Goal: Navigation & Orientation: Understand site structure

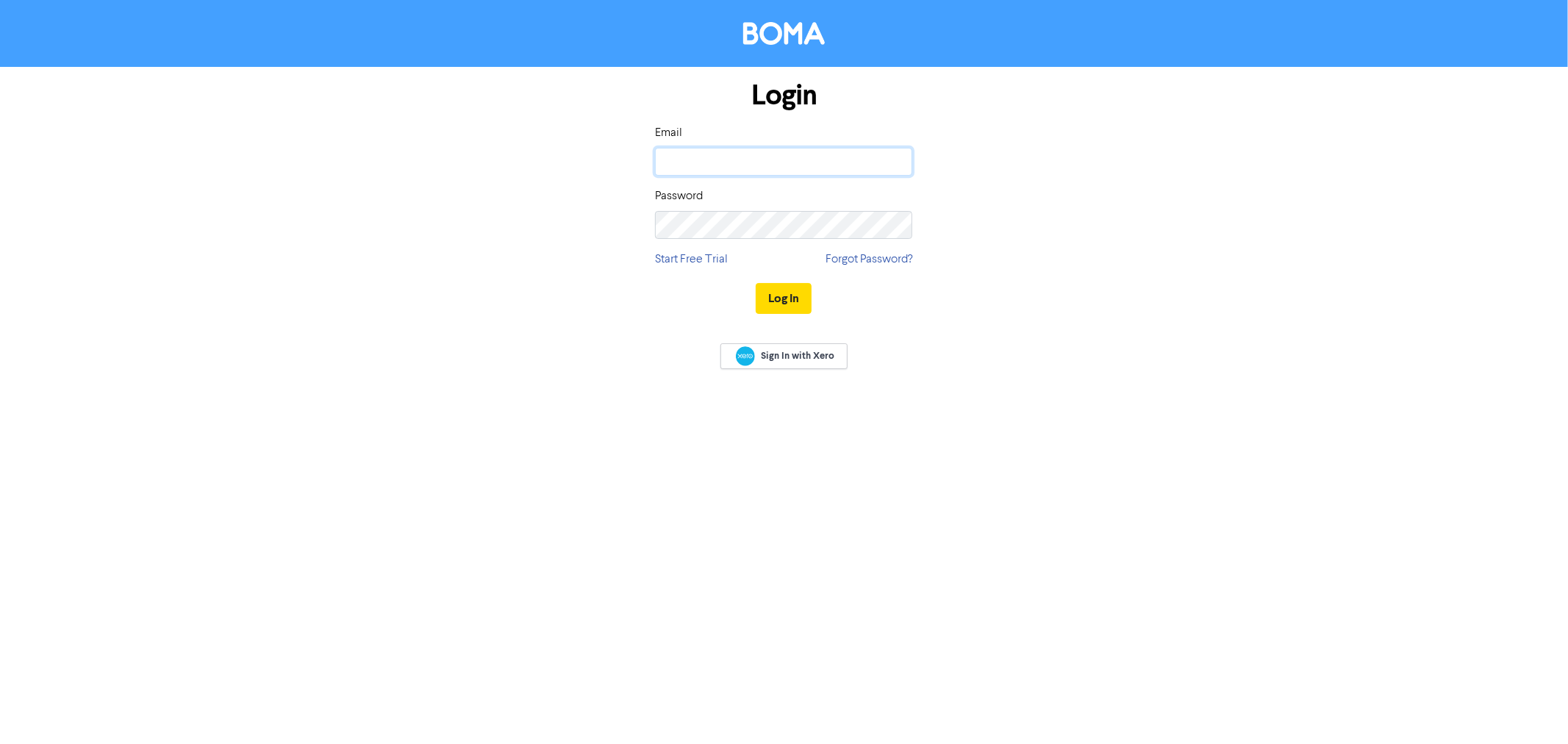
type input "[EMAIL_ADDRESS][DOMAIN_NAME]"
click at [814, 297] on div "Log In" at bounding box center [783, 298] width 257 height 61
click at [780, 297] on button "Log In" at bounding box center [784, 298] width 56 height 31
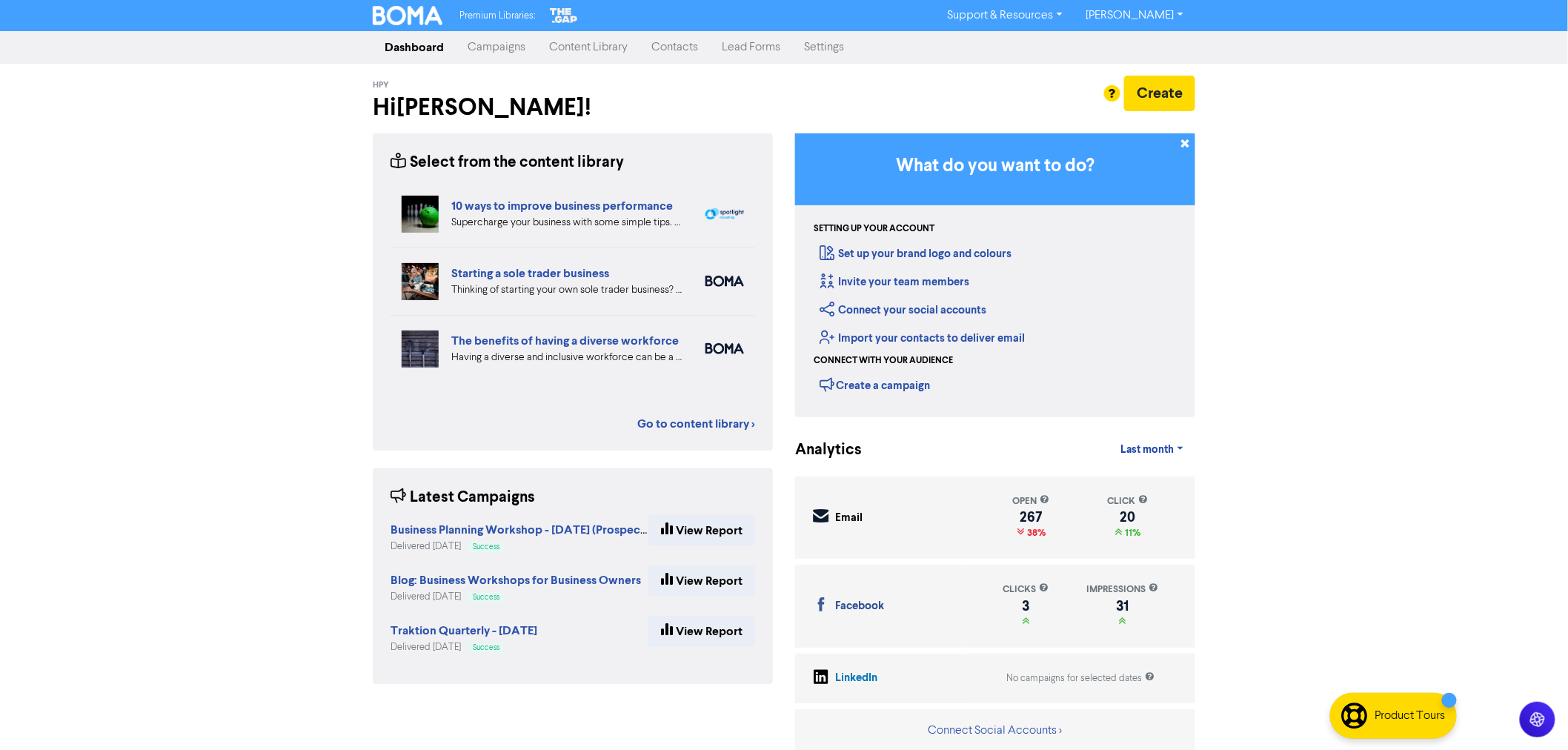
click at [683, 53] on link "Contacts" at bounding box center [674, 48] width 71 height 30
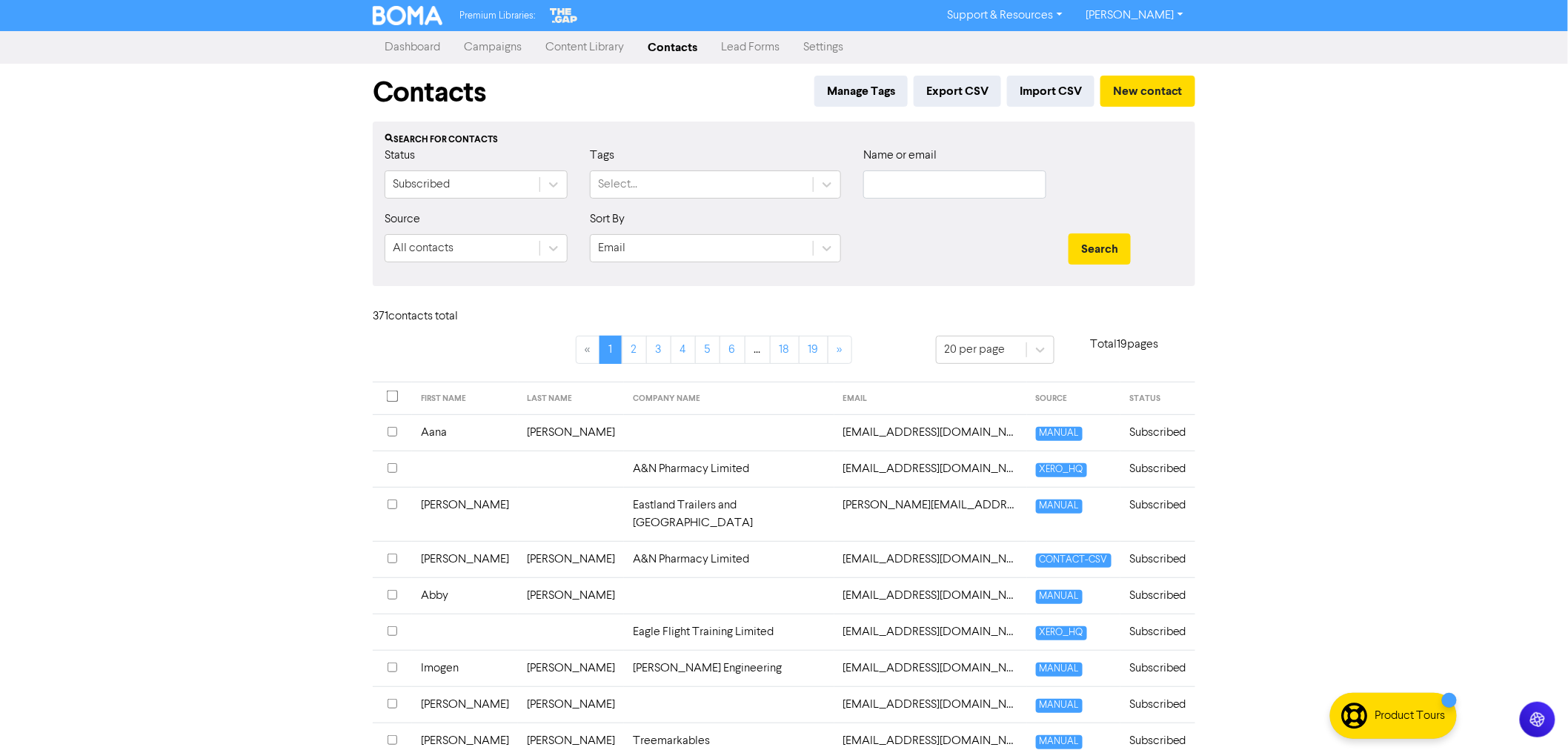
click at [481, 42] on link "Campaigns" at bounding box center [493, 48] width 82 height 30
